Goal: Information Seeking & Learning: Learn about a topic

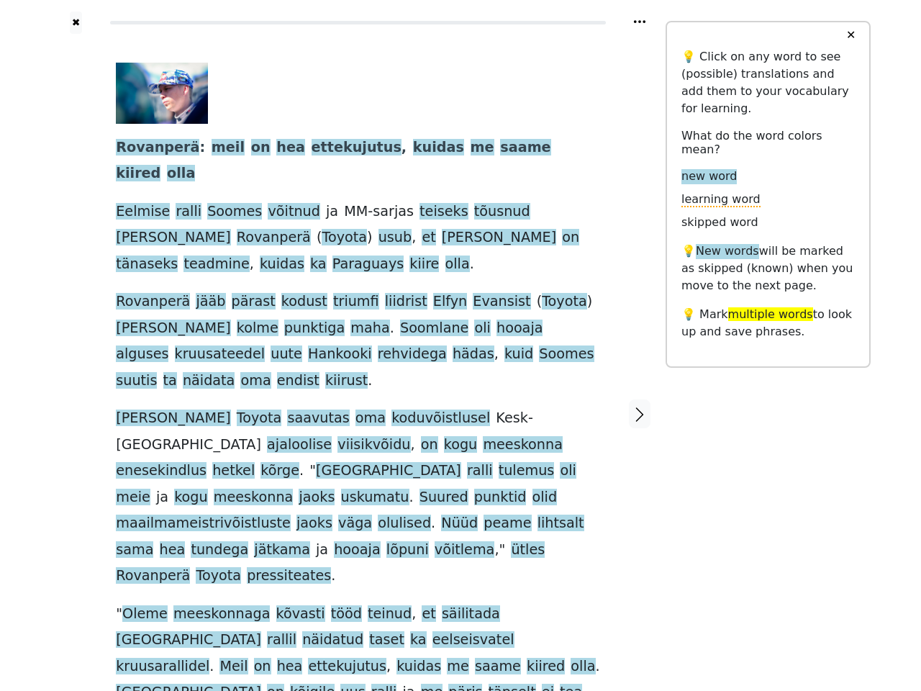
click at [460, 409] on span "Kesk-[GEOGRAPHIC_DATA]" at bounding box center [324, 431] width 417 height 44
click at [639, 22] on icon at bounding box center [640, 21] width 12 height 3
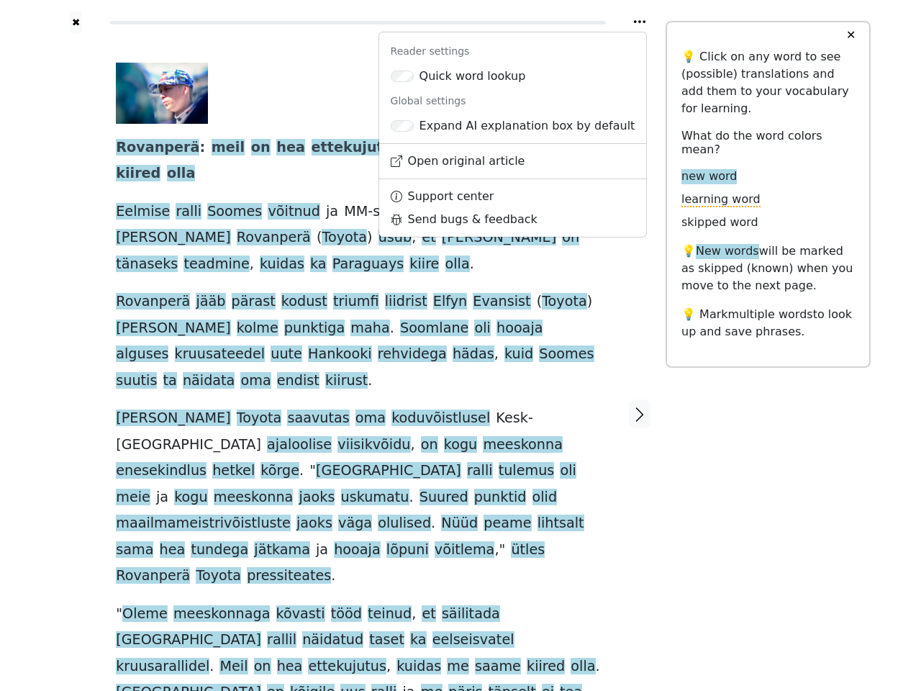
click at [76, 336] on div at bounding box center [75, 414] width 51 height 760
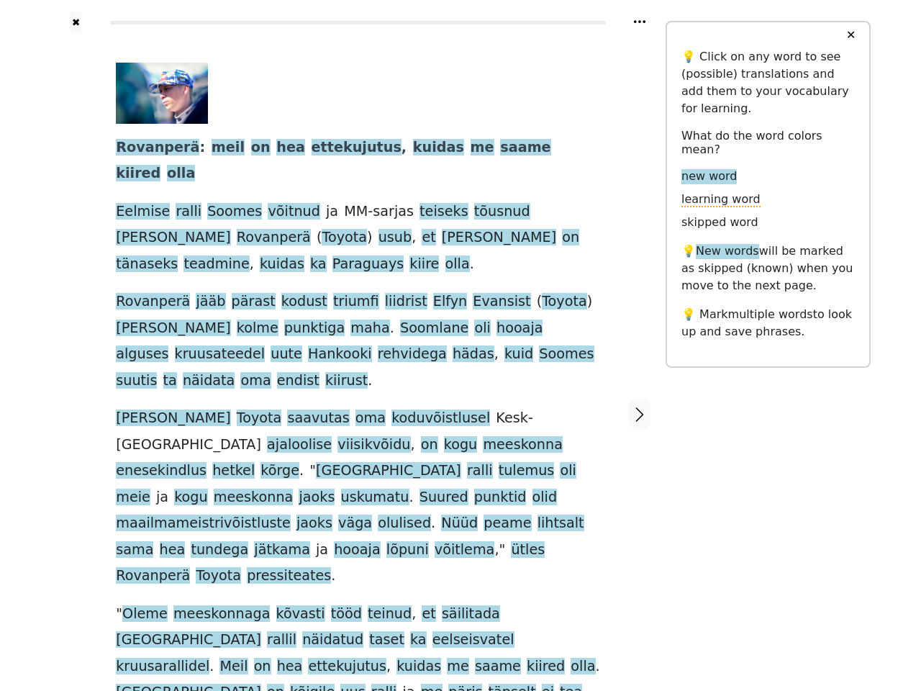
click at [391, 409] on span "koduvõistlusel" at bounding box center [440, 418] width 99 height 18
click at [150, 148] on span "Rovanperä" at bounding box center [157, 148] width 83 height 18
click at [211, 148] on span "meil" at bounding box center [227, 148] width 33 height 18
click at [251, 148] on span "on" at bounding box center [260, 148] width 19 height 18
click at [276, 148] on span "hea" at bounding box center [290, 148] width 29 height 18
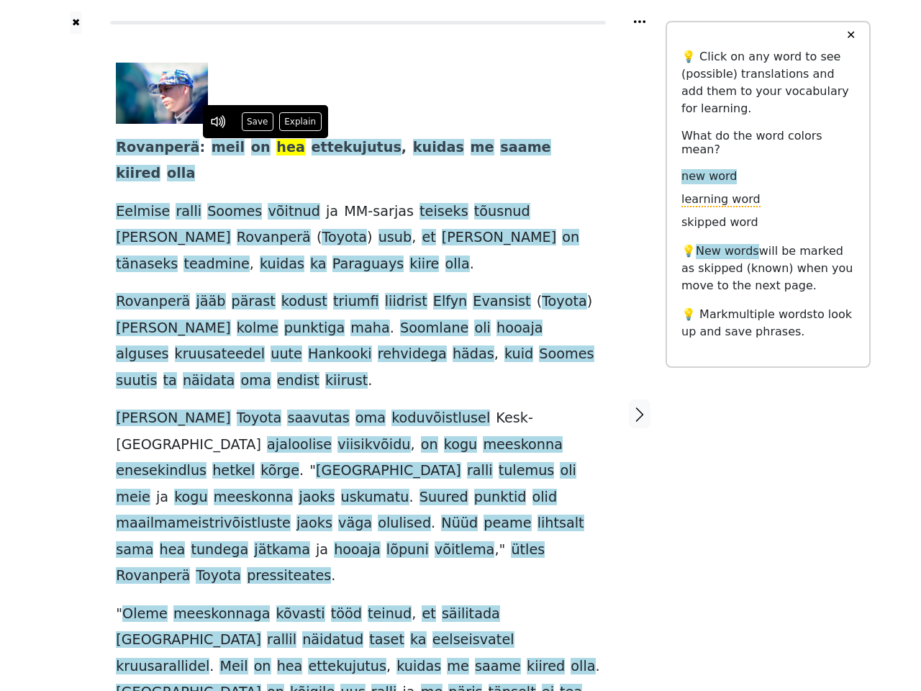
click at [314, 148] on span "ettekujutus" at bounding box center [356, 148] width 90 height 18
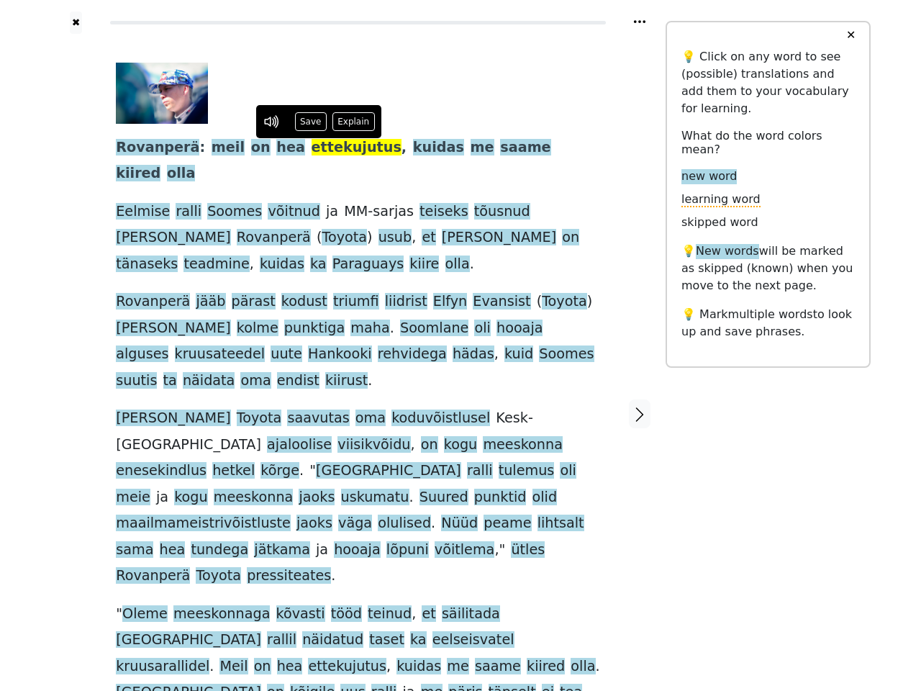
click at [413, 148] on span "kuidas" at bounding box center [438, 148] width 51 height 18
